Goal: Register for event/course

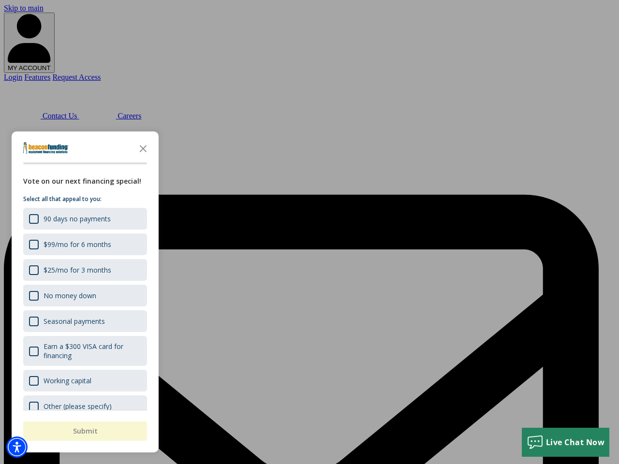
click at [310, 232] on div "button" at bounding box center [309, 232] width 619 height 464
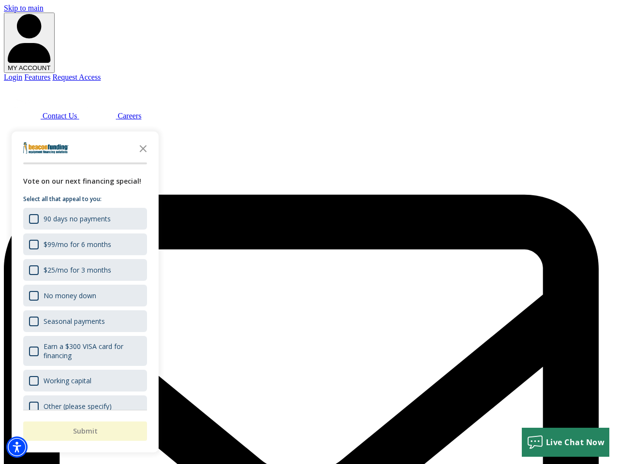
click at [17, 447] on img "Accessibility Menu" at bounding box center [16, 447] width 21 height 21
